Goal: Find specific page/section: Find specific page/section

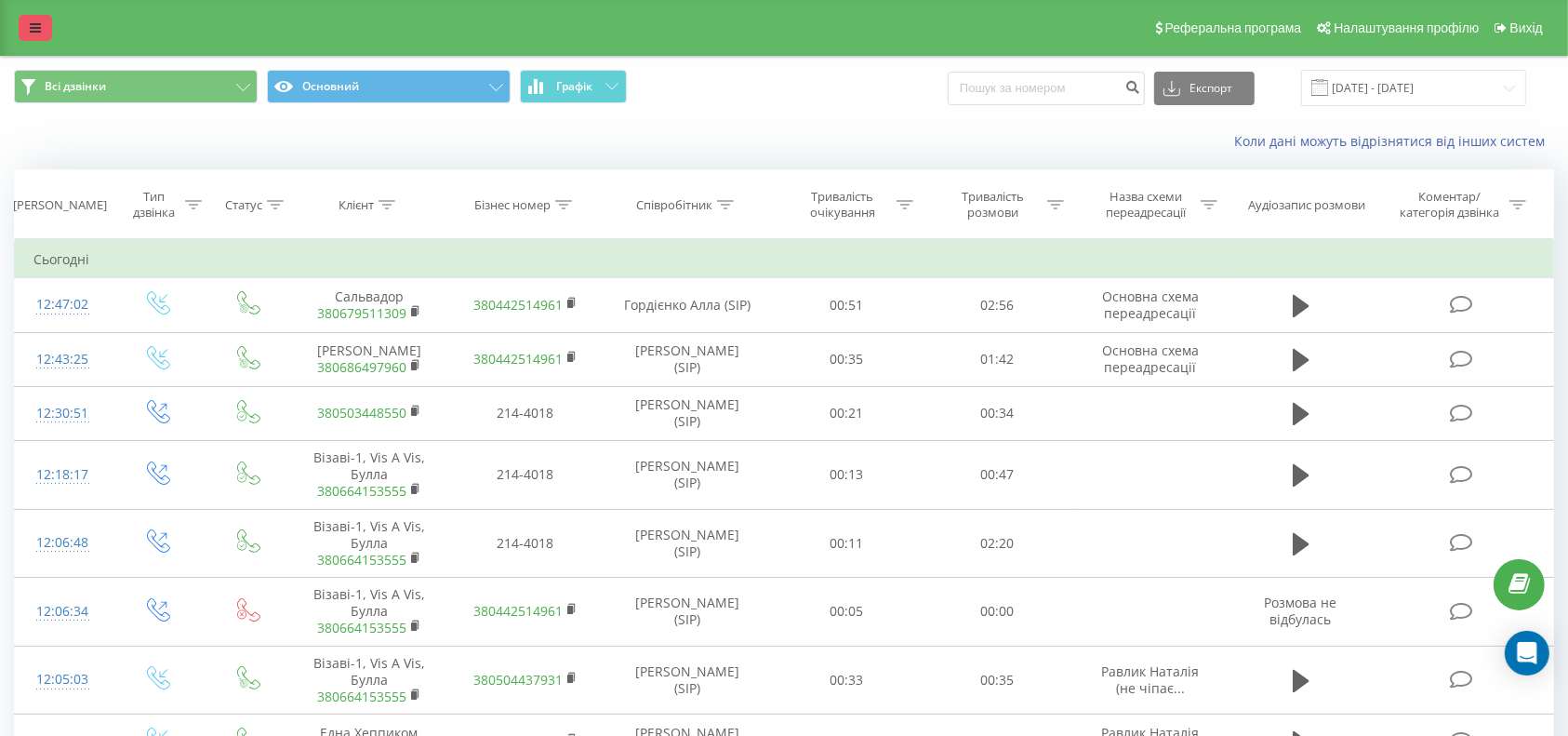
click at [34, 28] on icon at bounding box center [35, 28] width 11 height 13
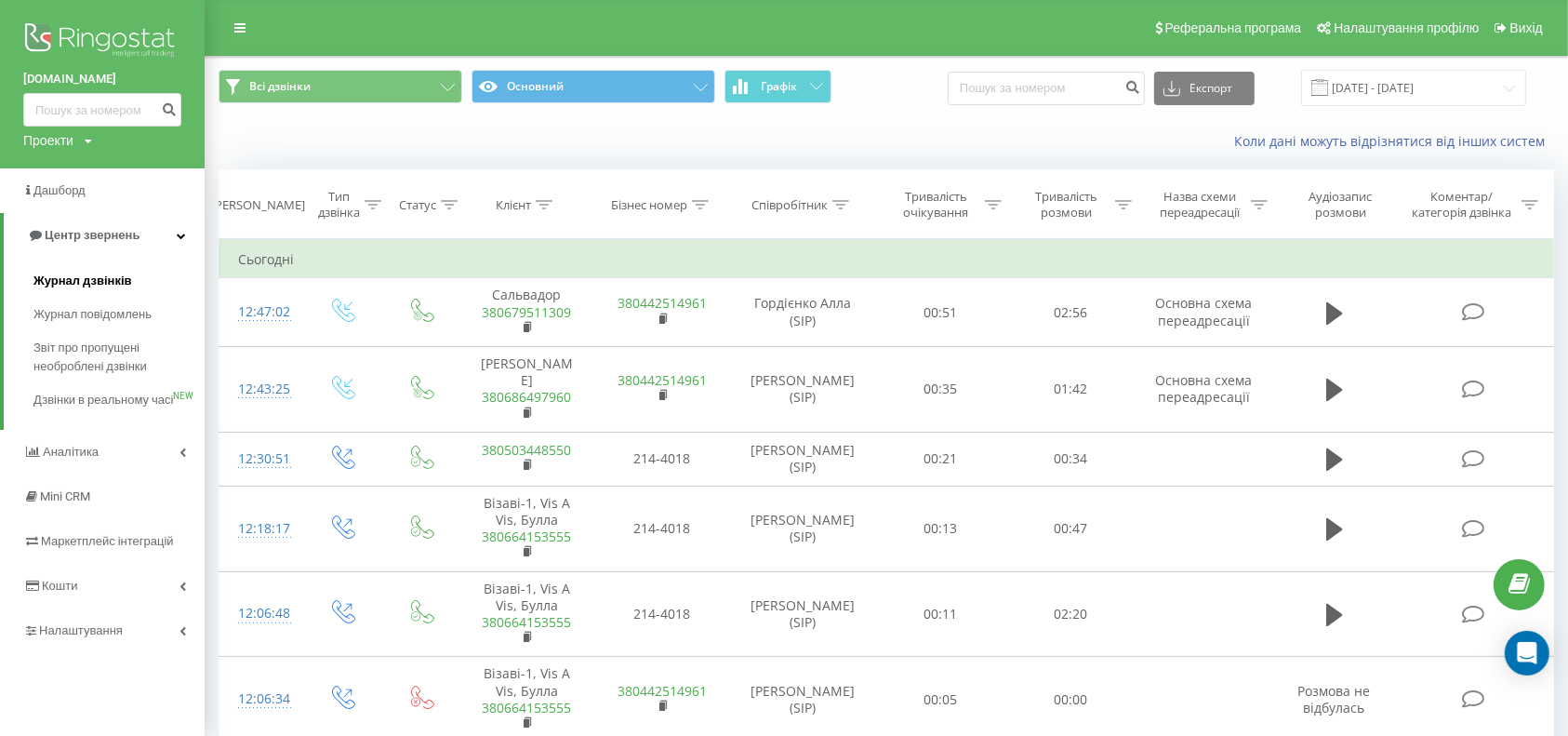
click at [81, 276] on span "Журнал дзвінків" at bounding box center [82, 281] width 98 height 19
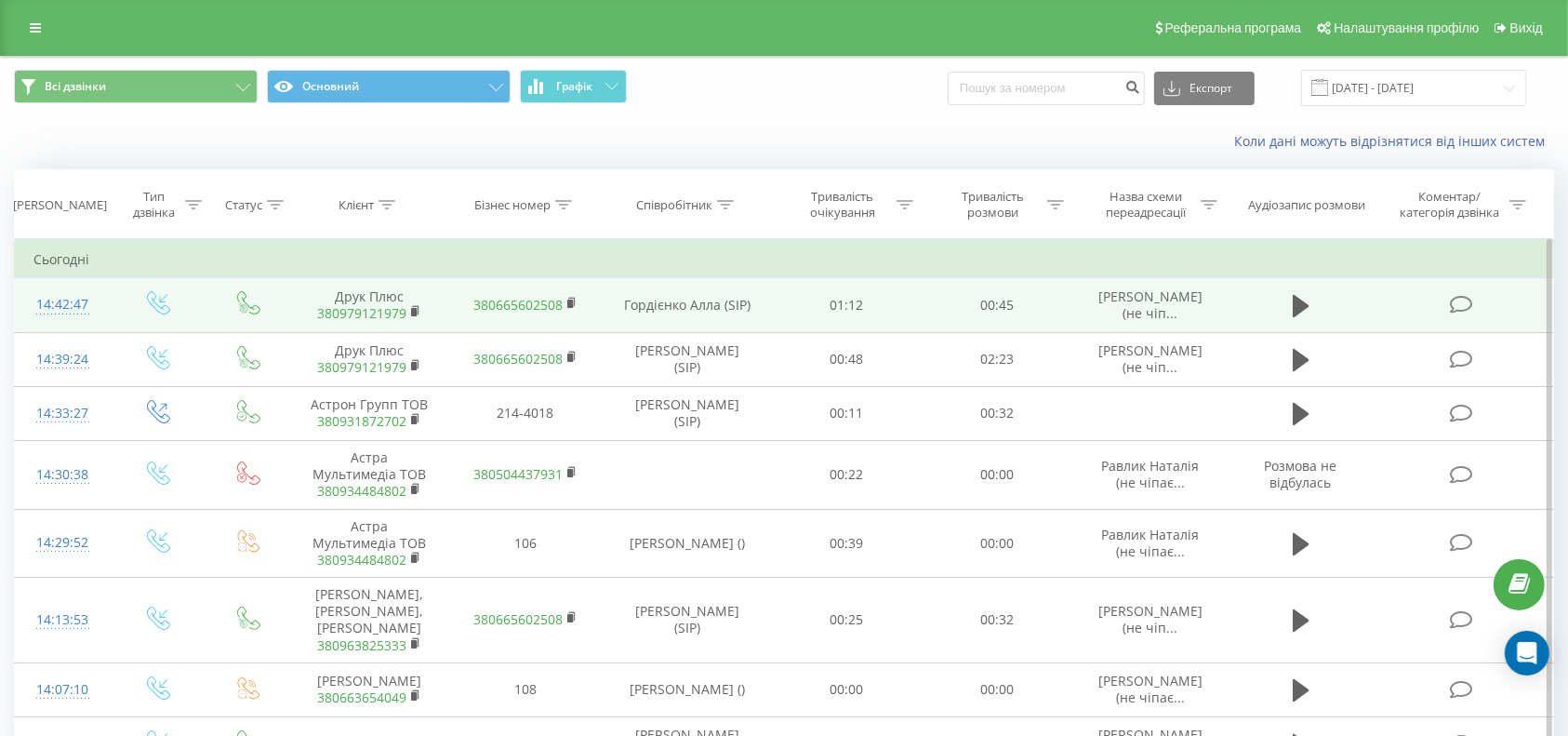
click at [375, 309] on link "380979121979" at bounding box center [362, 313] width 90 height 18
